Goal: Information Seeking & Learning: Check status

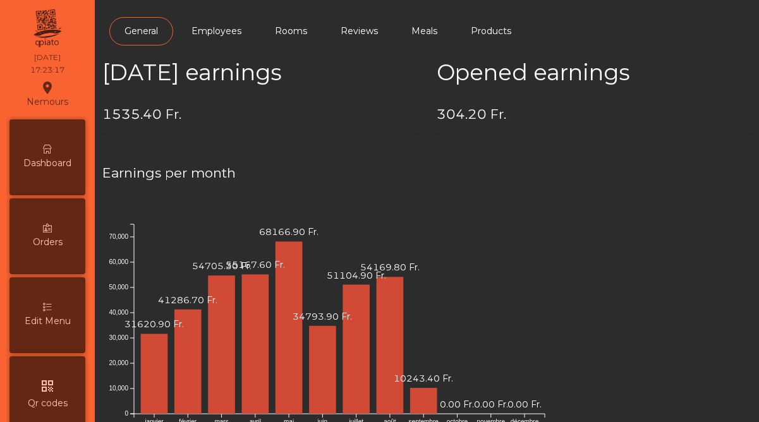
scroll to position [652, 0]
click at [34, 171] on div "Dashboard" at bounding box center [47, 157] width 76 height 76
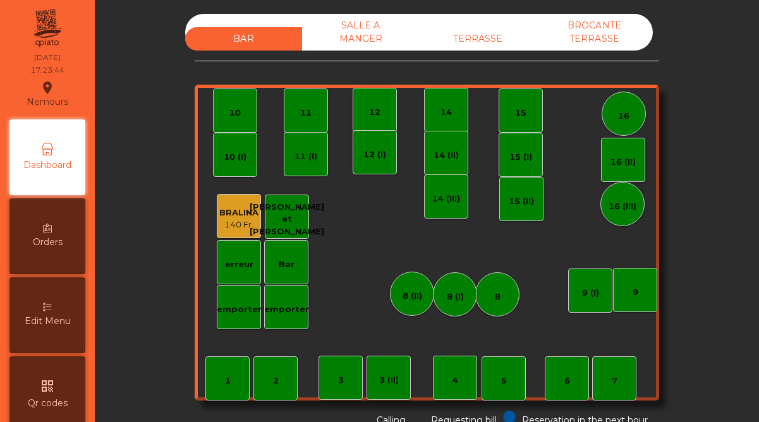
click at [474, 47] on div "TERRASSE" at bounding box center [477, 38] width 117 height 23
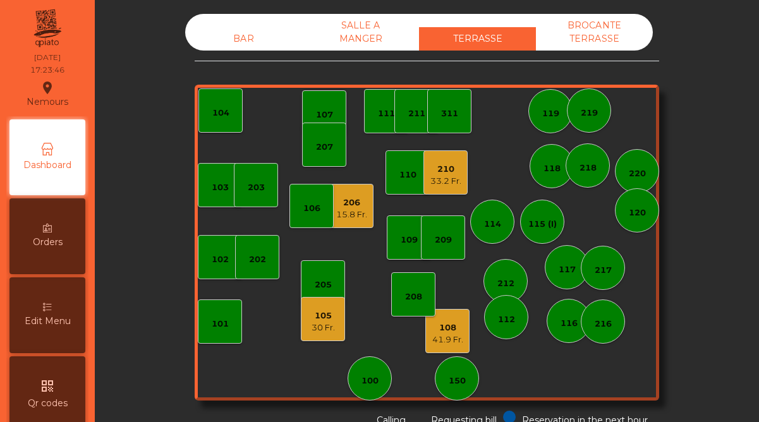
click at [344, 205] on div "206" at bounding box center [351, 203] width 31 height 13
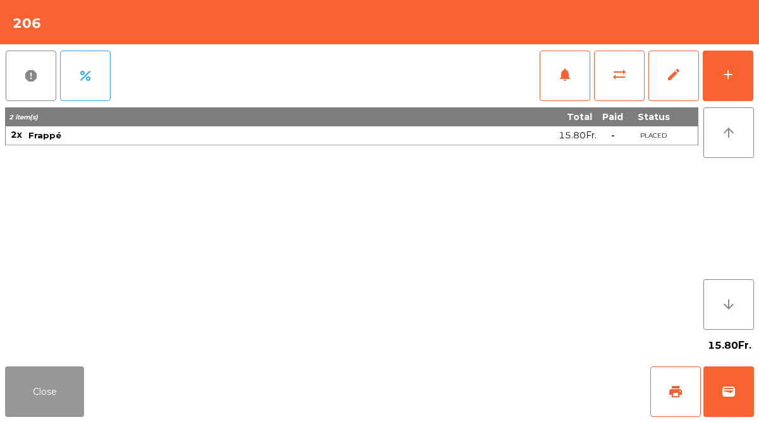
click at [68, 383] on button "Close" at bounding box center [44, 392] width 79 height 51
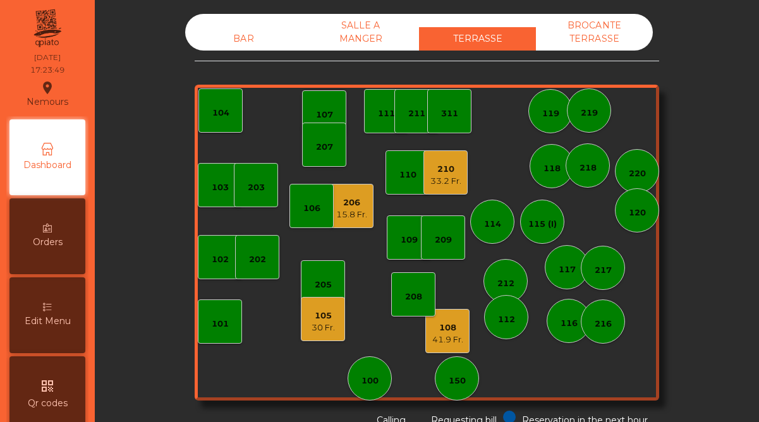
click at [302, 323] on div "105 30 Fr." at bounding box center [323, 319] width 44 height 44
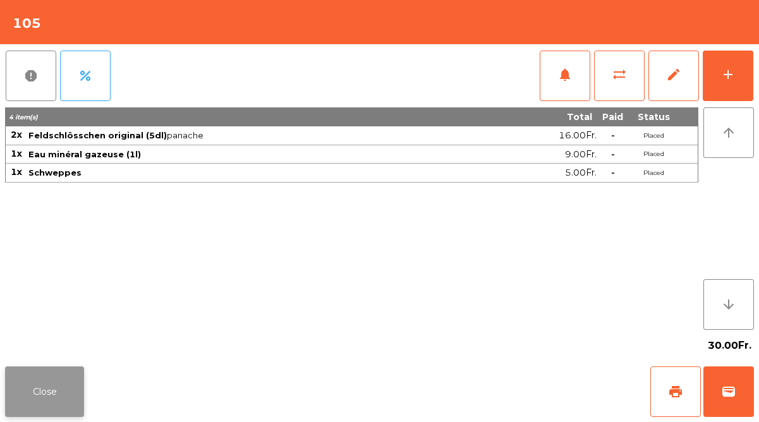
click at [40, 379] on button "Close" at bounding box center [44, 392] width 79 height 51
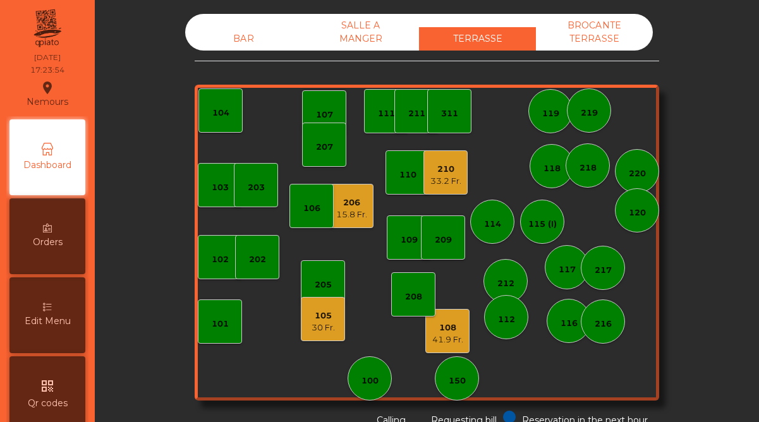
click at [434, 178] on div "33.2 Fr." at bounding box center [446, 181] width 31 height 13
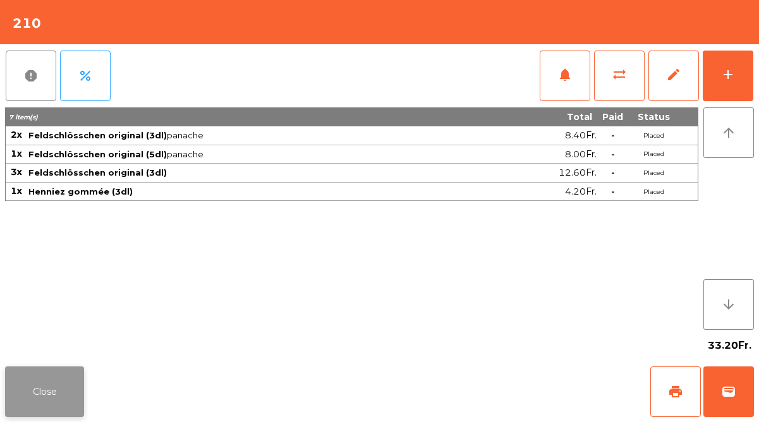
click at [39, 388] on button "Close" at bounding box center [44, 392] width 79 height 51
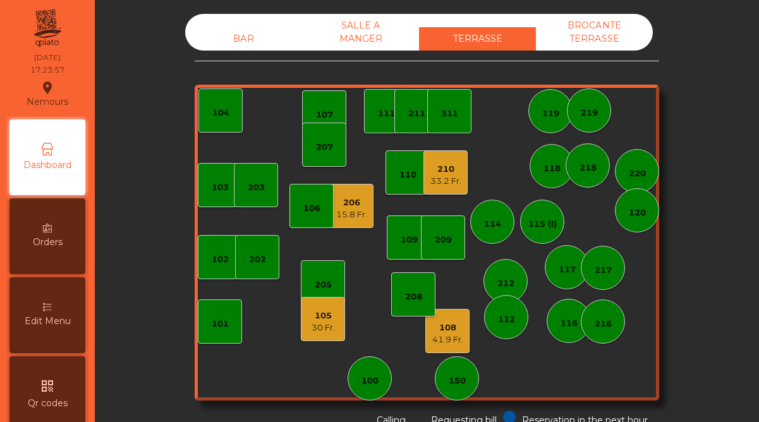
click at [440, 333] on div "108" at bounding box center [447, 328] width 31 height 13
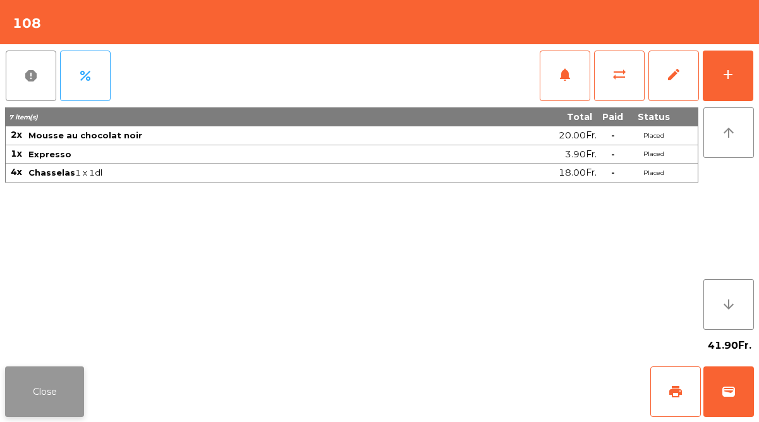
click at [46, 395] on button "Close" at bounding box center [44, 392] width 79 height 51
